Goal: Navigation & Orientation: Find specific page/section

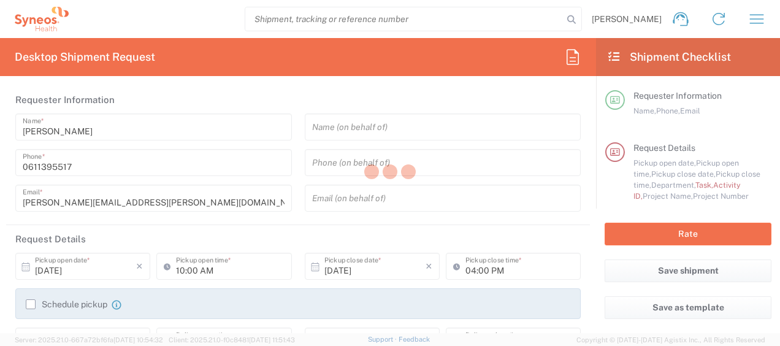
type input "4510"
type input "France"
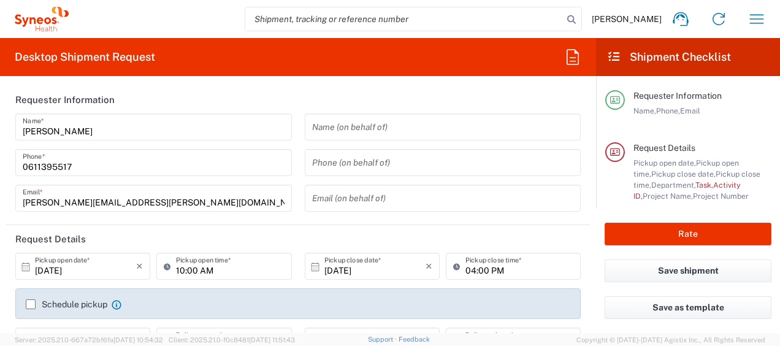
type input "Syneos Health France SARL"
click at [762, 29] on button "button" at bounding box center [756, 18] width 29 height 29
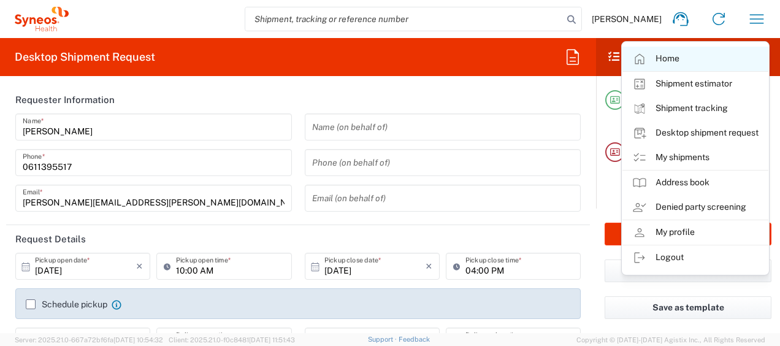
click at [694, 53] on link "Home" at bounding box center [695, 59] width 146 height 25
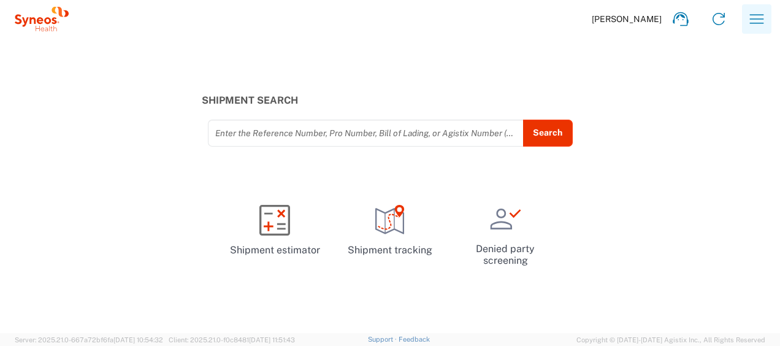
click at [757, 21] on icon "button" at bounding box center [757, 19] width 20 height 20
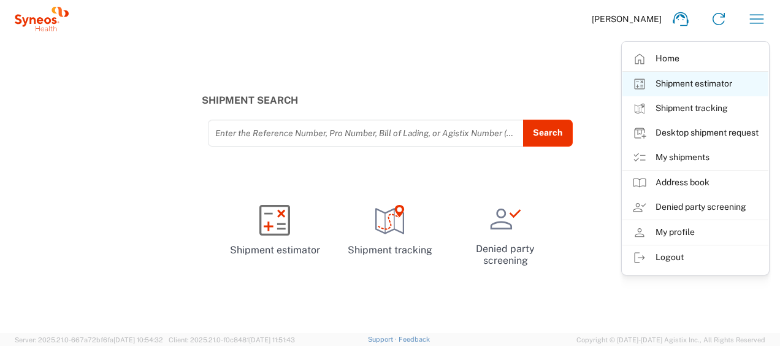
click at [683, 79] on link "Shipment estimator" at bounding box center [695, 84] width 146 height 25
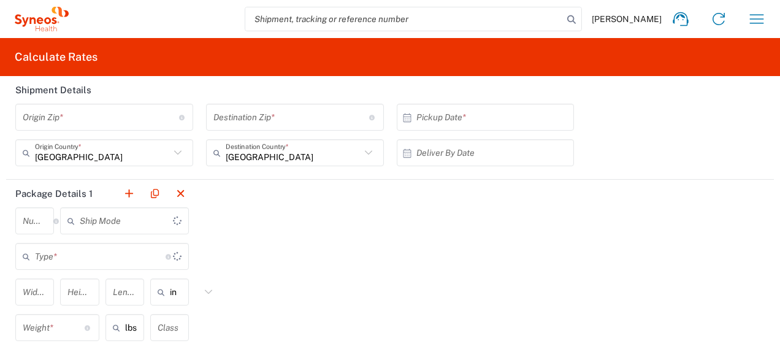
type input "US Dollar"
click at [747, 20] on icon "button" at bounding box center [757, 19] width 20 height 20
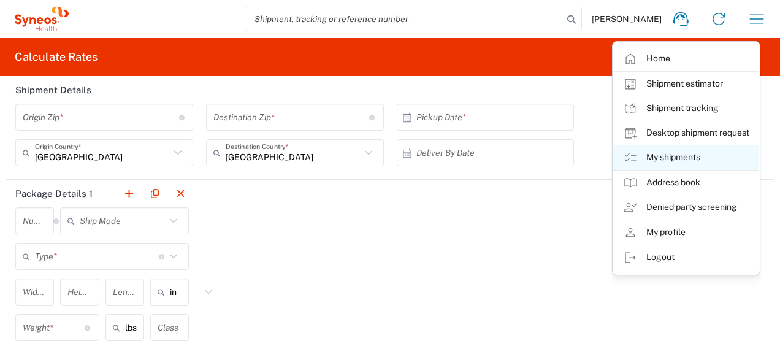
click at [668, 154] on link "My shipments" at bounding box center [686, 157] width 146 height 25
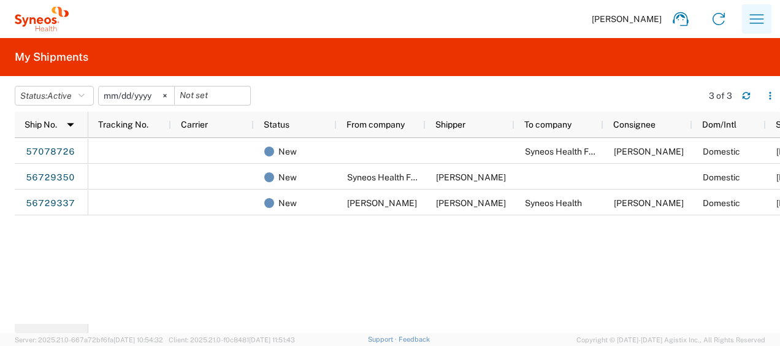
click at [760, 25] on icon "button" at bounding box center [757, 19] width 20 height 20
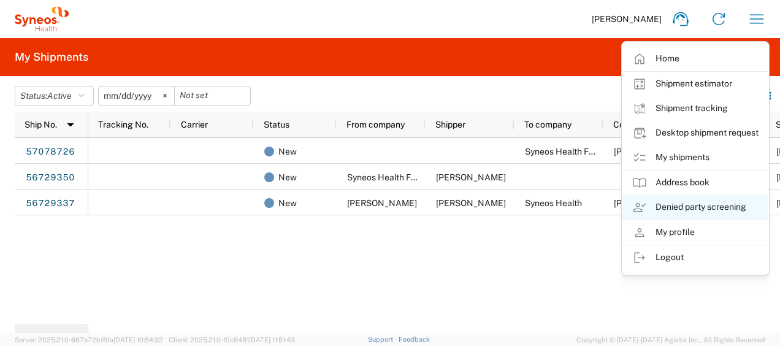
click at [697, 203] on link "Denied party screening" at bounding box center [695, 207] width 146 height 25
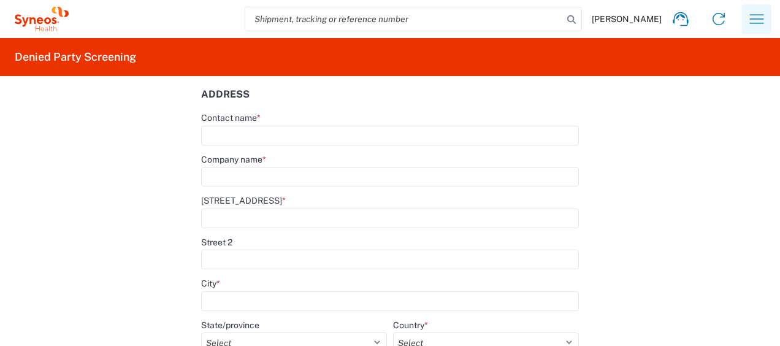
click at [747, 16] on icon "button" at bounding box center [757, 19] width 20 height 20
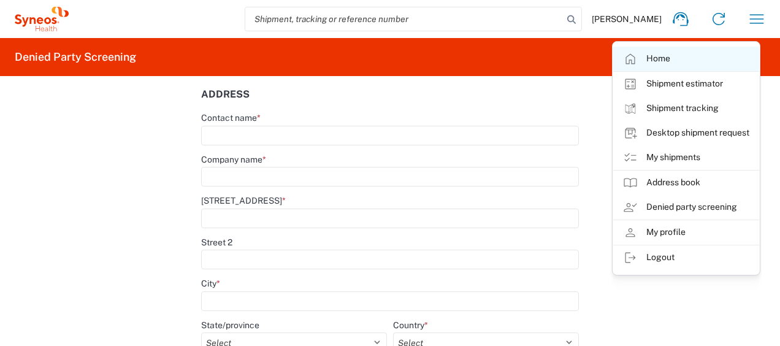
click at [683, 55] on link "Home" at bounding box center [686, 59] width 146 height 25
